Goal: Check status: Check status

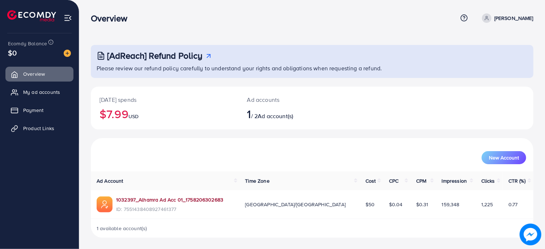
click at [171, 199] on link "1032397_Alhamra Ad Acc 01_1758206302683" at bounding box center [169, 199] width 107 height 7
drag, startPoint x: 258, startPoint y: 120, endPoint x: 336, endPoint y: 120, distance: 77.4
click at [336, 120] on div "Ad accounts 1 / 2 Ad account(s)" at bounding box center [293, 107] width 111 height 43
drag, startPoint x: 338, startPoint y: 121, endPoint x: 363, endPoint y: 150, distance: 38.2
click at [338, 122] on div "Ad accounts 1 / 2 Ad account(s)" at bounding box center [293, 107] width 111 height 43
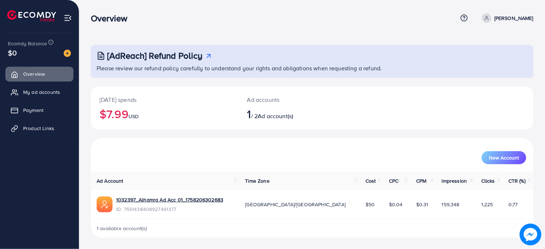
click at [442, 204] on span "159,348" at bounding box center [451, 203] width 18 height 7
drag, startPoint x: 423, startPoint y: 204, endPoint x: 322, endPoint y: 204, distance: 101.3
click at [322, 204] on tr "1032397_Alhamra Ad Acc 01_1758206302683 ID: 7551438408927461377 [GEOGRAPHIC_DAT…" at bounding box center [312, 204] width 443 height 28
click at [365, 204] on span "$50" at bounding box center [369, 203] width 9 height 7
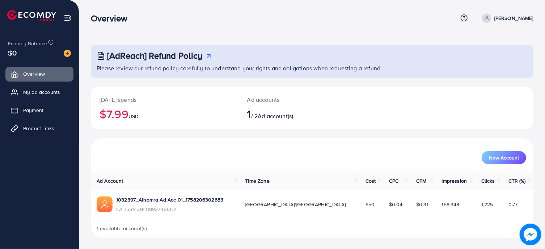
click at [365, 204] on span "$50" at bounding box center [369, 203] width 9 height 7
click at [287, 204] on span "[GEOGRAPHIC_DATA]/[GEOGRAPHIC_DATA]" at bounding box center [295, 203] width 101 height 7
drag, startPoint x: 270, startPoint y: 204, endPoint x: 547, endPoint y: 204, distance: 276.8
click at [533, 204] on div "Ad Account Time Zone Cost CPC CPM Impression Clicks CTR (%) 1032397_Alhamra Ad …" at bounding box center [312, 194] width 443 height 47
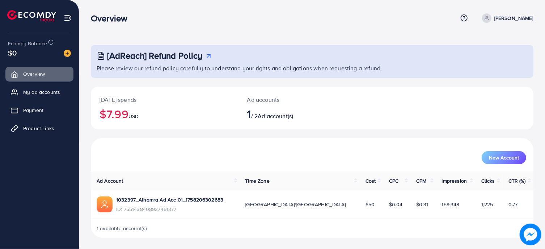
click at [532, 205] on td "0.77" at bounding box center [518, 204] width 31 height 28
click at [239, 102] on div "Ad accounts 1 / 2 Ad account(s)" at bounding box center [293, 107] width 111 height 43
drag, startPoint x: 239, startPoint y: 102, endPoint x: 304, endPoint y: 120, distance: 67.2
click at [304, 120] on div "Ad accounts 1 / 2 Ad account(s)" at bounding box center [293, 107] width 111 height 43
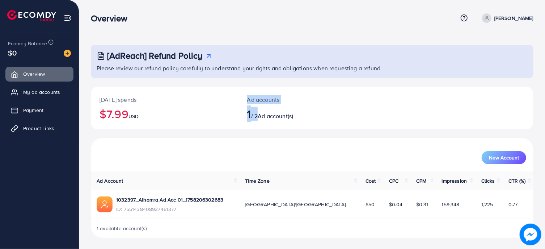
click at [304, 120] on h2 "1 / 2 Ad account(s)" at bounding box center [293, 114] width 93 height 14
drag, startPoint x: 304, startPoint y: 120, endPoint x: 174, endPoint y: 118, distance: 129.6
click at [171, 118] on div "[DATE] spends $7.99 USD Ad accounts 1 / 2 Ad account(s)" at bounding box center [312, 107] width 443 height 43
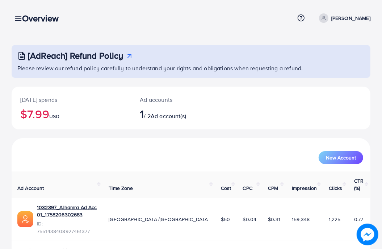
click at [58, 149] on div "New Account" at bounding box center [191, 154] width 356 height 19
